Goal: Check status

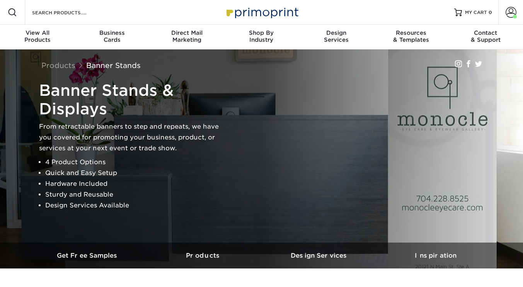
click at [512, 10] on span at bounding box center [510, 12] width 11 height 11
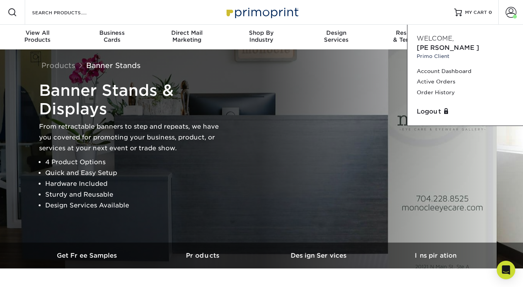
click at [432, 87] on link "Order History" at bounding box center [464, 92] width 97 height 10
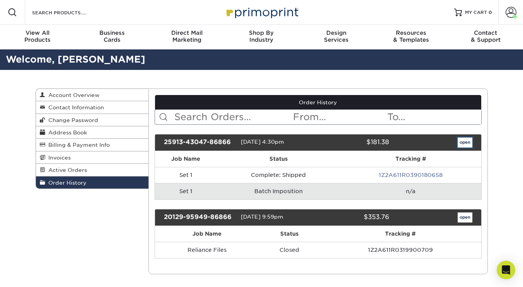
click at [460, 143] on link "open" at bounding box center [464, 143] width 15 height 10
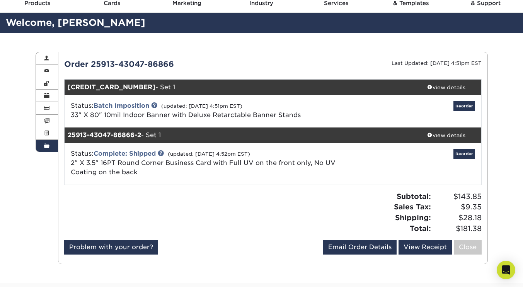
scroll to position [64, 0]
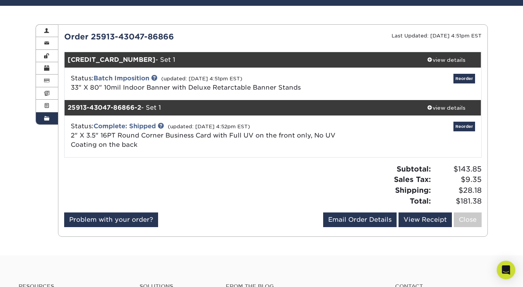
click at [256, 83] on div "Status: Batch Imposition (updated: 09/18/2025 4:51pm EST) 33" X 80" 10mil Indoo…" at bounding box center [203, 83] width 277 height 19
click at [223, 89] on link "33" X 80" 10mil Indoor Banner with Deluxe Retarctable Banner Stands" at bounding box center [186, 87] width 230 height 7
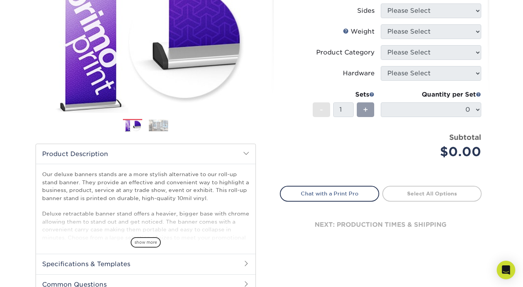
scroll to position [180, 0]
